Goal: Find specific page/section: Find specific page/section

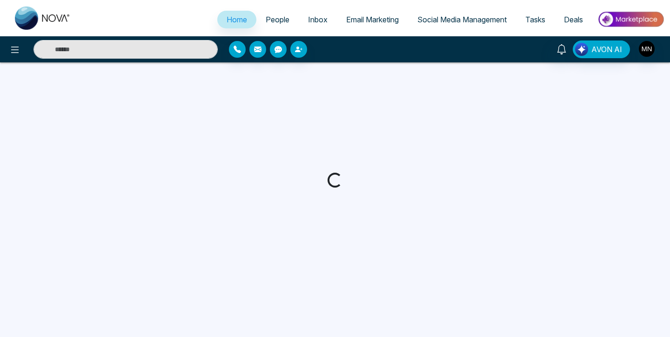
select select "*"
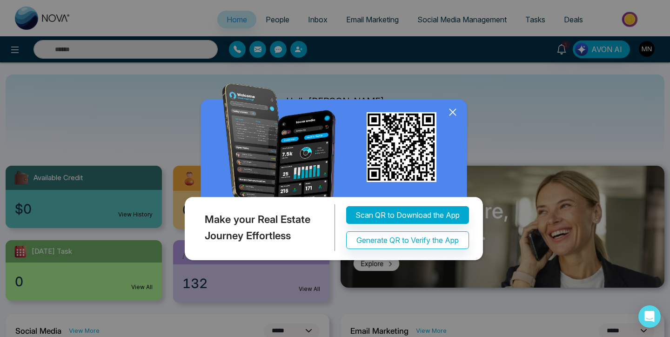
click at [451, 112] on icon at bounding box center [452, 112] width 14 height 14
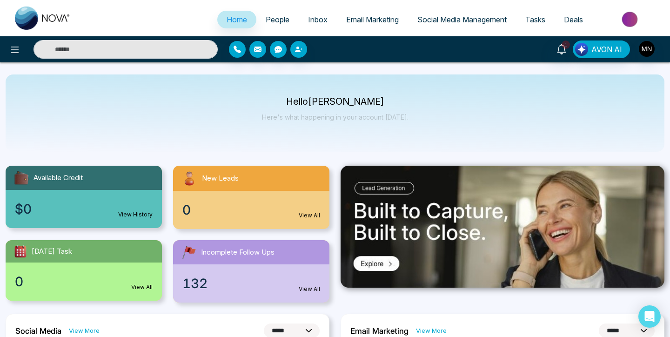
click at [266, 18] on span "People" at bounding box center [278, 19] width 24 height 9
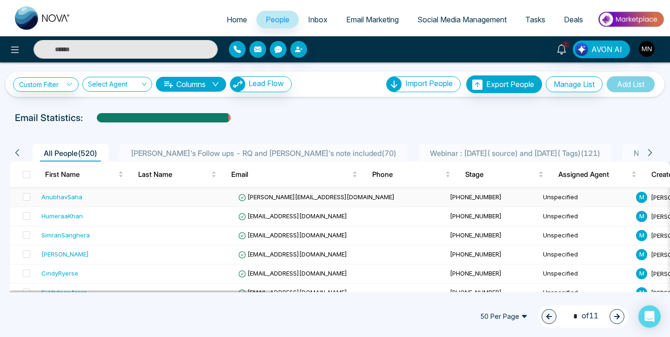
click at [65, 199] on div "AnubhavSaha" at bounding box center [61, 196] width 41 height 9
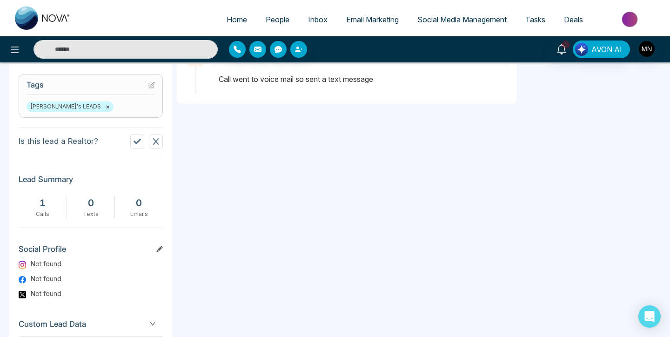
scroll to position [375, 0]
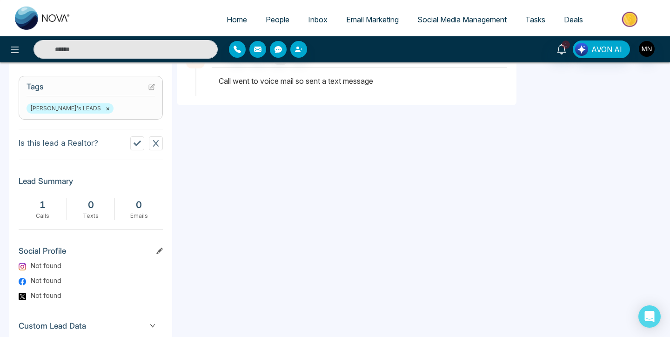
click at [266, 22] on span "People" at bounding box center [278, 19] width 24 height 9
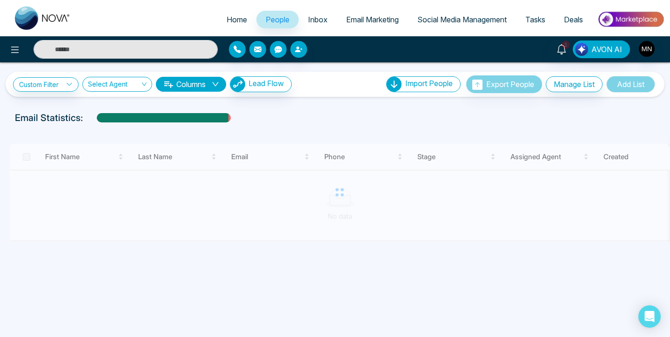
click at [56, 76] on div "Custom Filter Choose a filter Cancel Apply Select Agent Columns Lead Flow" at bounding box center [152, 84] width 279 height 16
click at [56, 83] on link "Custom Filter" at bounding box center [46, 84] width 66 height 14
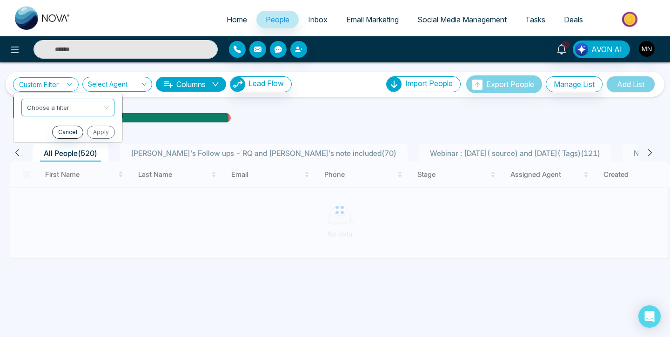
click at [69, 106] on input "search" at bounding box center [64, 106] width 75 height 14
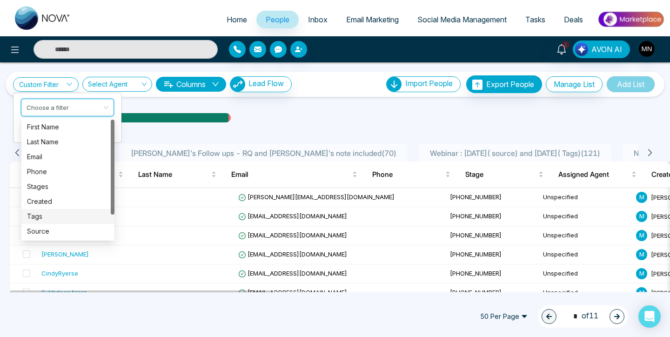
click at [52, 218] on div "Tags" at bounding box center [68, 216] width 82 height 10
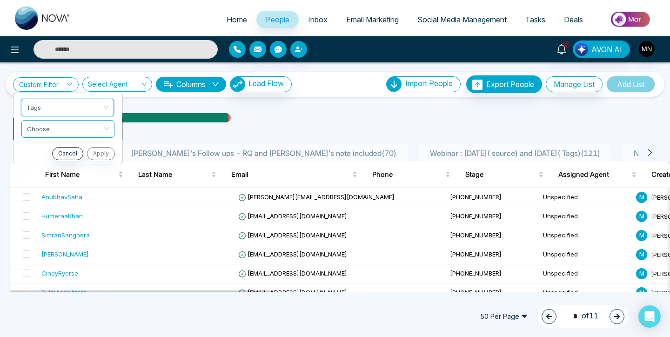
click at [70, 131] on input "search" at bounding box center [64, 127] width 75 height 14
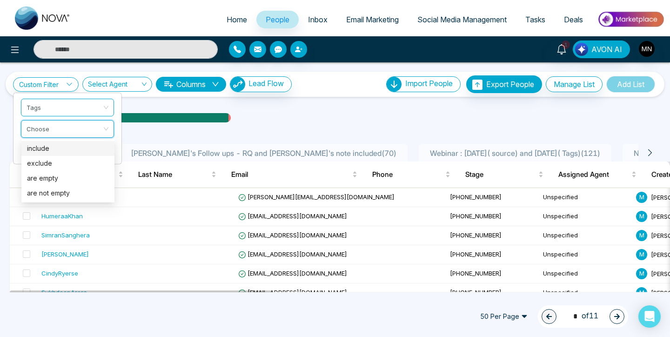
click at [65, 151] on div "include" at bounding box center [68, 148] width 82 height 10
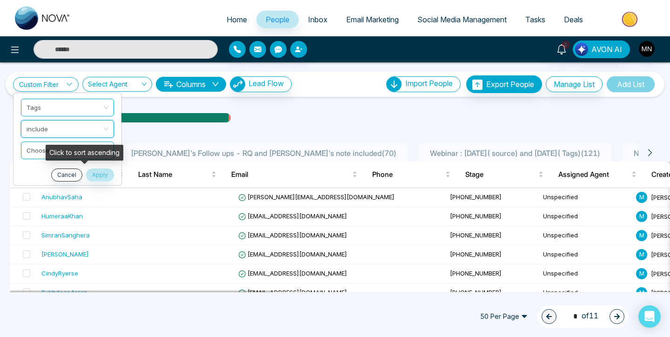
click at [67, 153] on div "Click to sort ascending" at bounding box center [85, 153] width 78 height 16
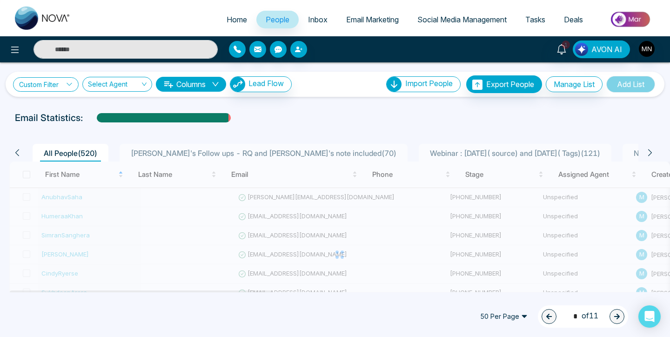
click at [55, 86] on link "Custom Filter" at bounding box center [46, 84] width 66 height 14
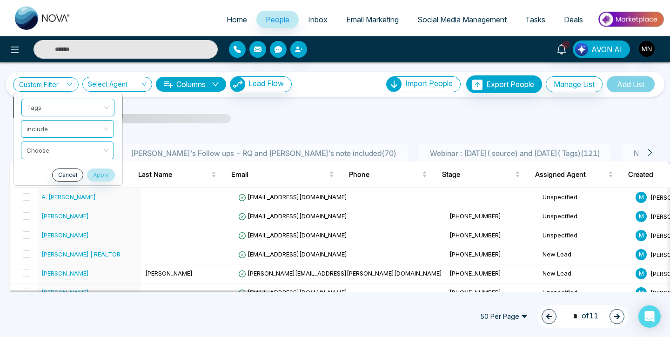
click at [60, 108] on span "Tags" at bounding box center [68, 107] width 82 height 17
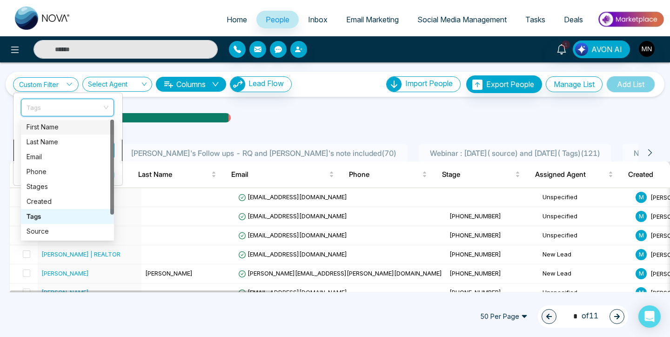
click at [120, 141] on li "Choose" at bounding box center [67, 149] width 109 height 21
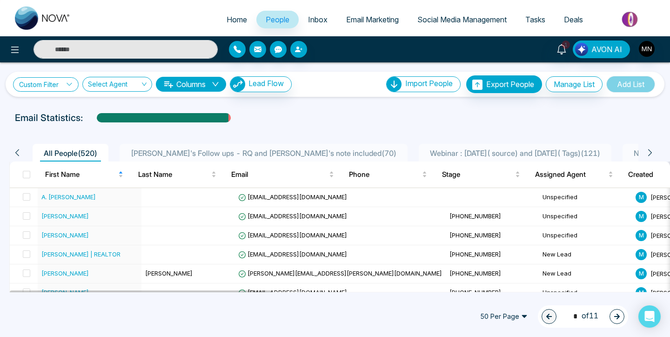
click at [63, 85] on link "Custom Filter" at bounding box center [46, 84] width 66 height 14
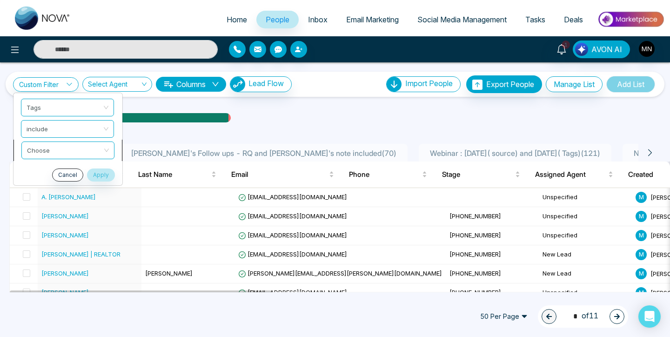
click at [64, 148] on input "search" at bounding box center [64, 149] width 75 height 14
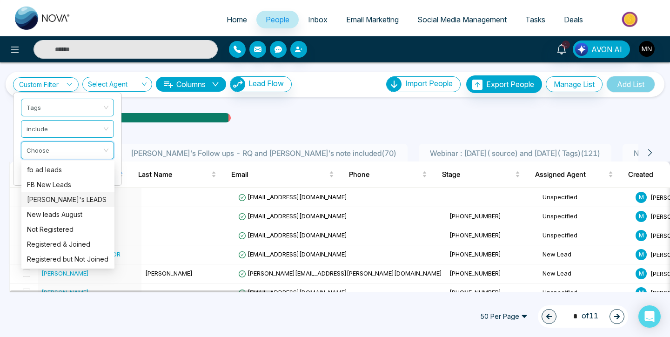
click at [59, 202] on div "[PERSON_NAME]'s LEADS" at bounding box center [68, 199] width 82 height 10
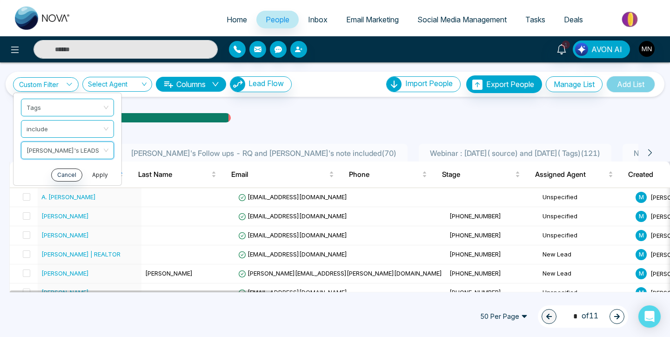
click at [98, 178] on button "Apply" at bounding box center [100, 174] width 28 height 13
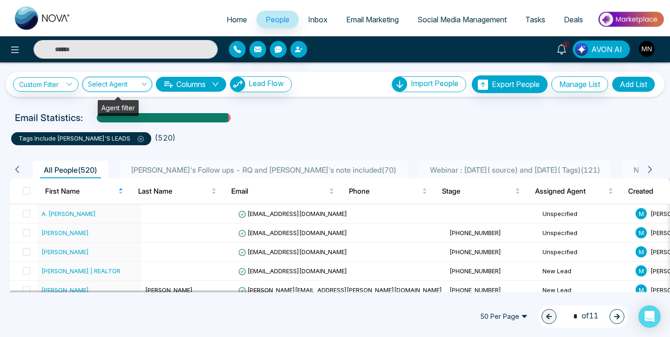
click at [130, 86] on input "search" at bounding box center [114, 86] width 52 height 18
click at [275, 120] on div "Email Statistics:" at bounding box center [226, 118] width 423 height 14
click at [647, 51] on img "button" at bounding box center [646, 49] width 16 height 16
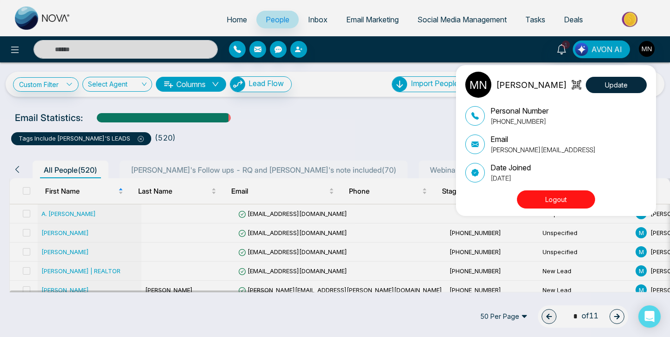
click at [572, 204] on button "Logout" at bounding box center [556, 199] width 78 height 18
